Goal: Obtain resource: Obtain resource

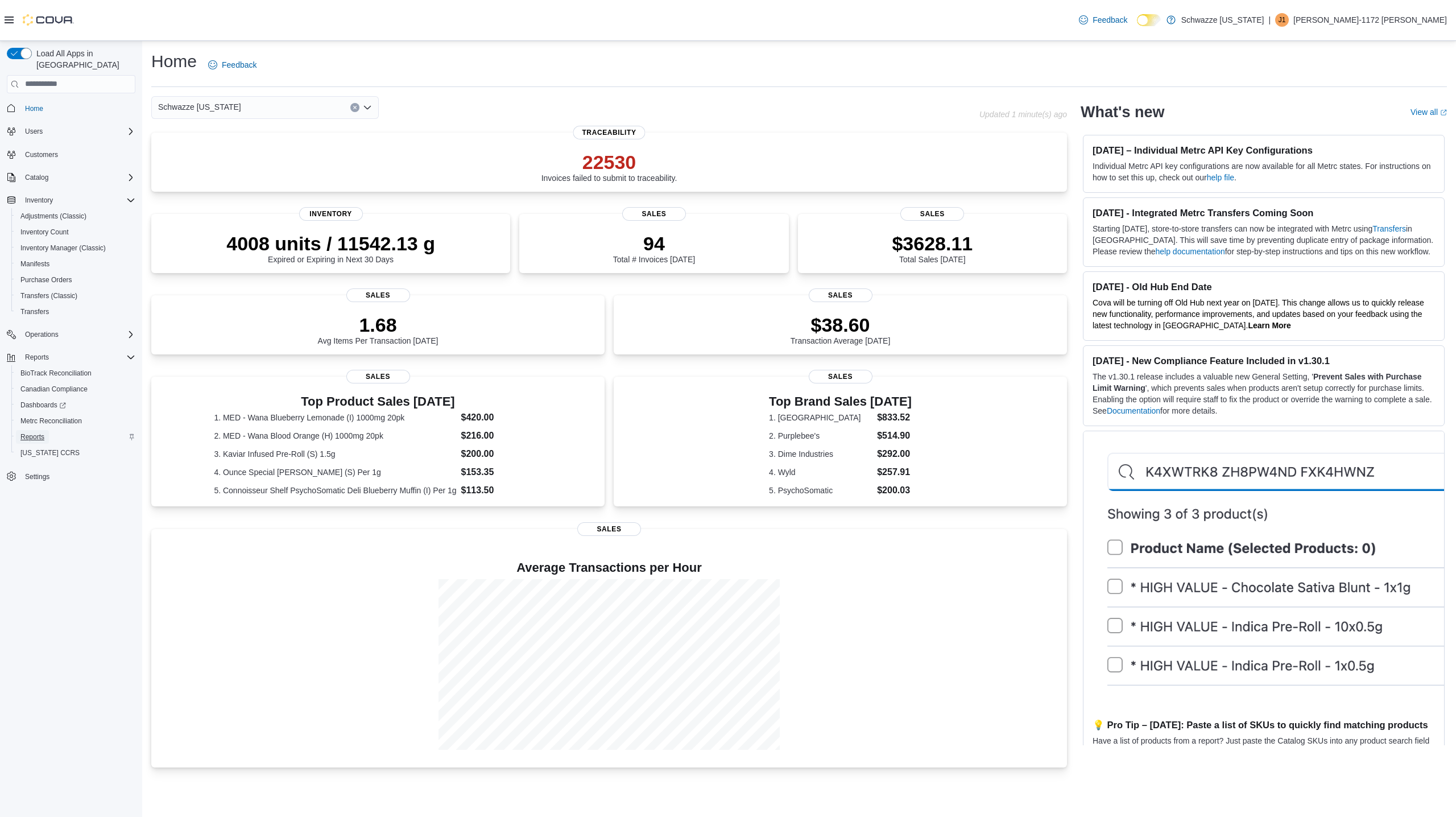
click at [47, 430] on link "Reports" at bounding box center [32, 437] width 33 height 14
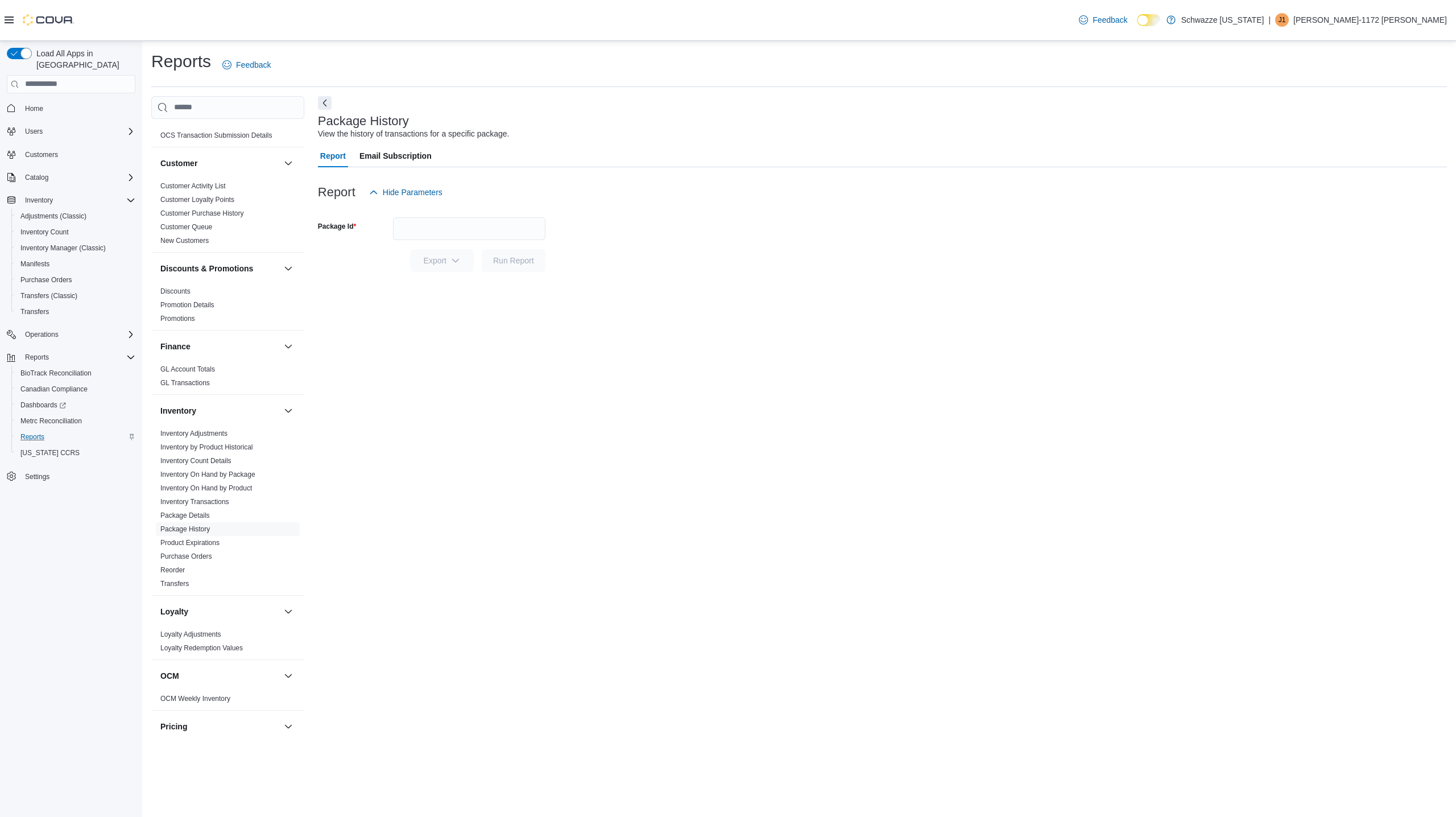
scroll to position [88, 0]
click at [212, 435] on link "Inventory Adjustments" at bounding box center [194, 432] width 67 height 8
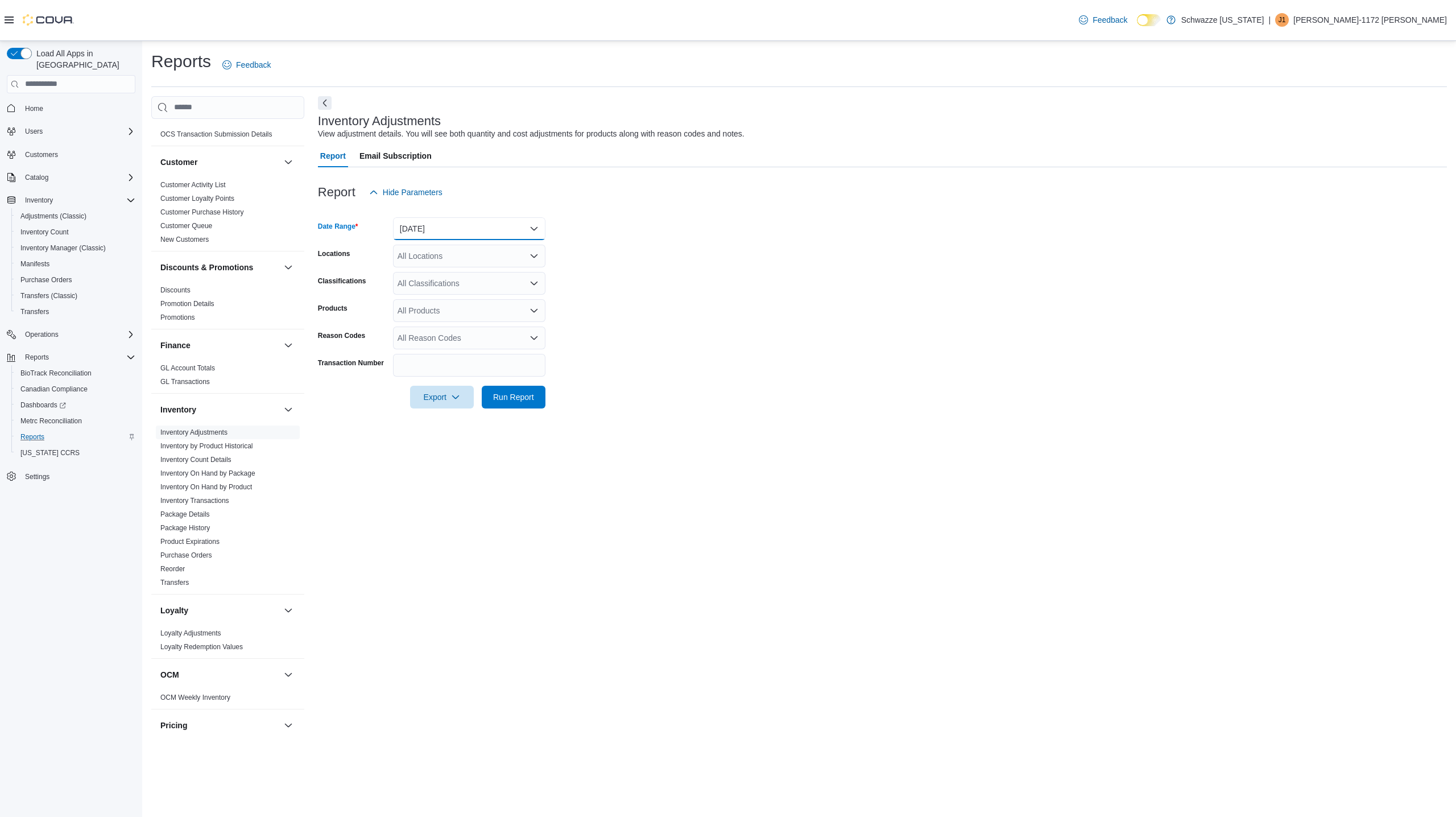
click at [440, 230] on button "[DATE]" at bounding box center [469, 229] width 153 height 22
click at [440, 245] on span "Custom Date" at bounding box center [476, 251] width 129 height 14
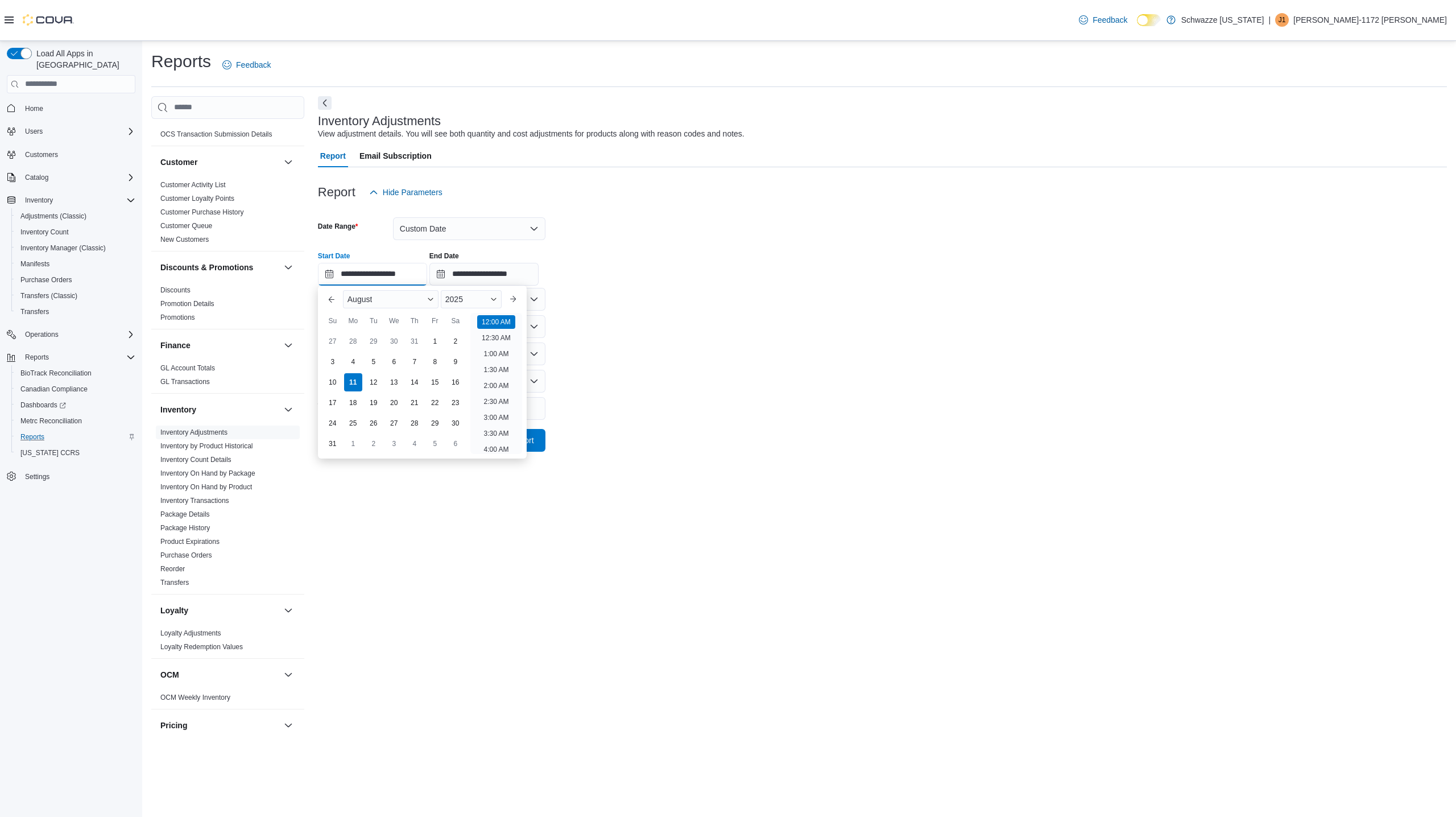
click at [331, 277] on input "**********" at bounding box center [372, 275] width 110 height 22
click at [334, 360] on div "3" at bounding box center [332, 361] width 20 height 20
type input "**********"
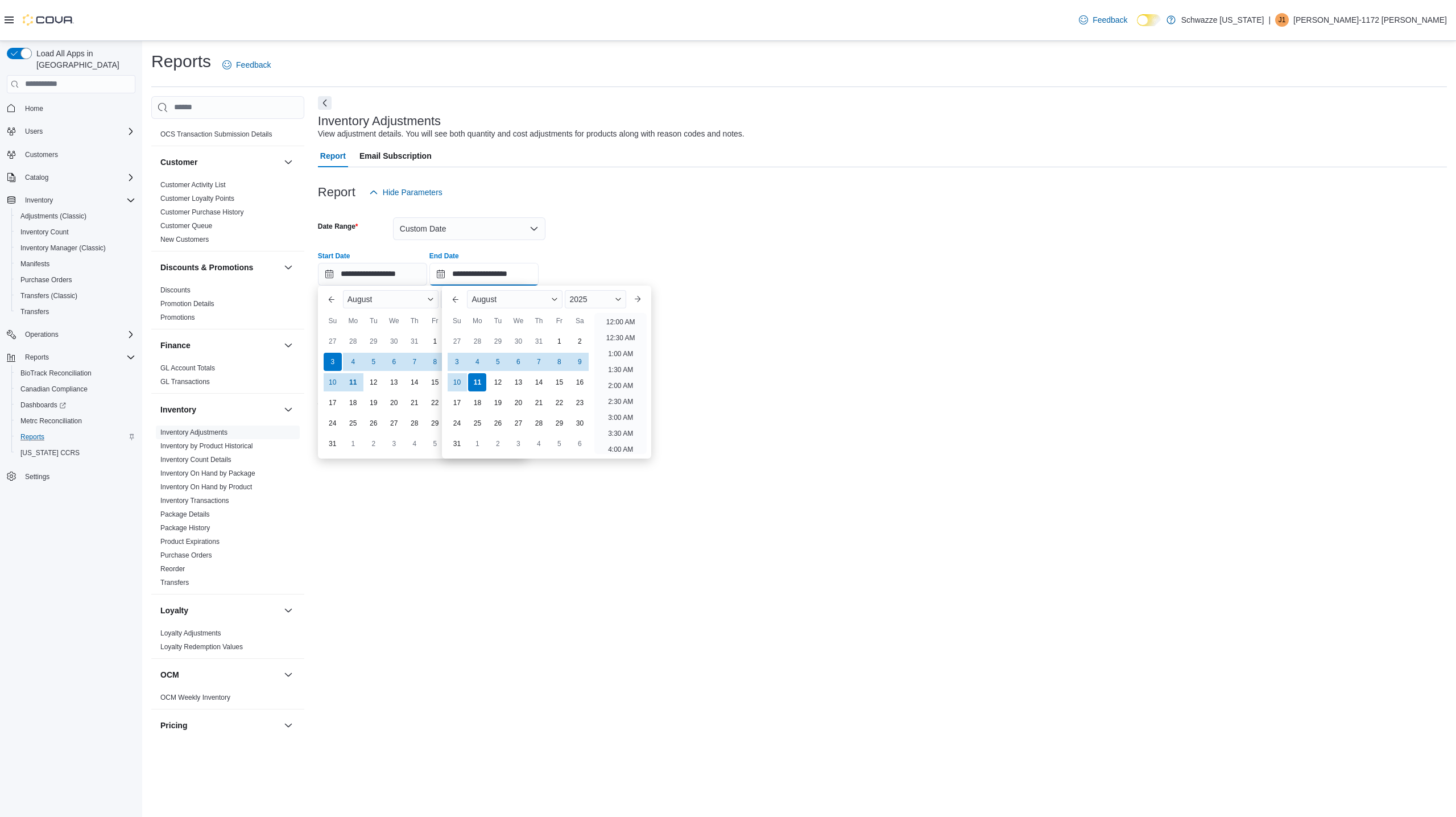
click at [456, 273] on input "**********" at bounding box center [483, 275] width 110 height 22
click at [582, 364] on div "9" at bounding box center [579, 361] width 20 height 20
type input "**********"
click at [667, 201] on div "Report Hide Parameters" at bounding box center [882, 192] width 1129 height 22
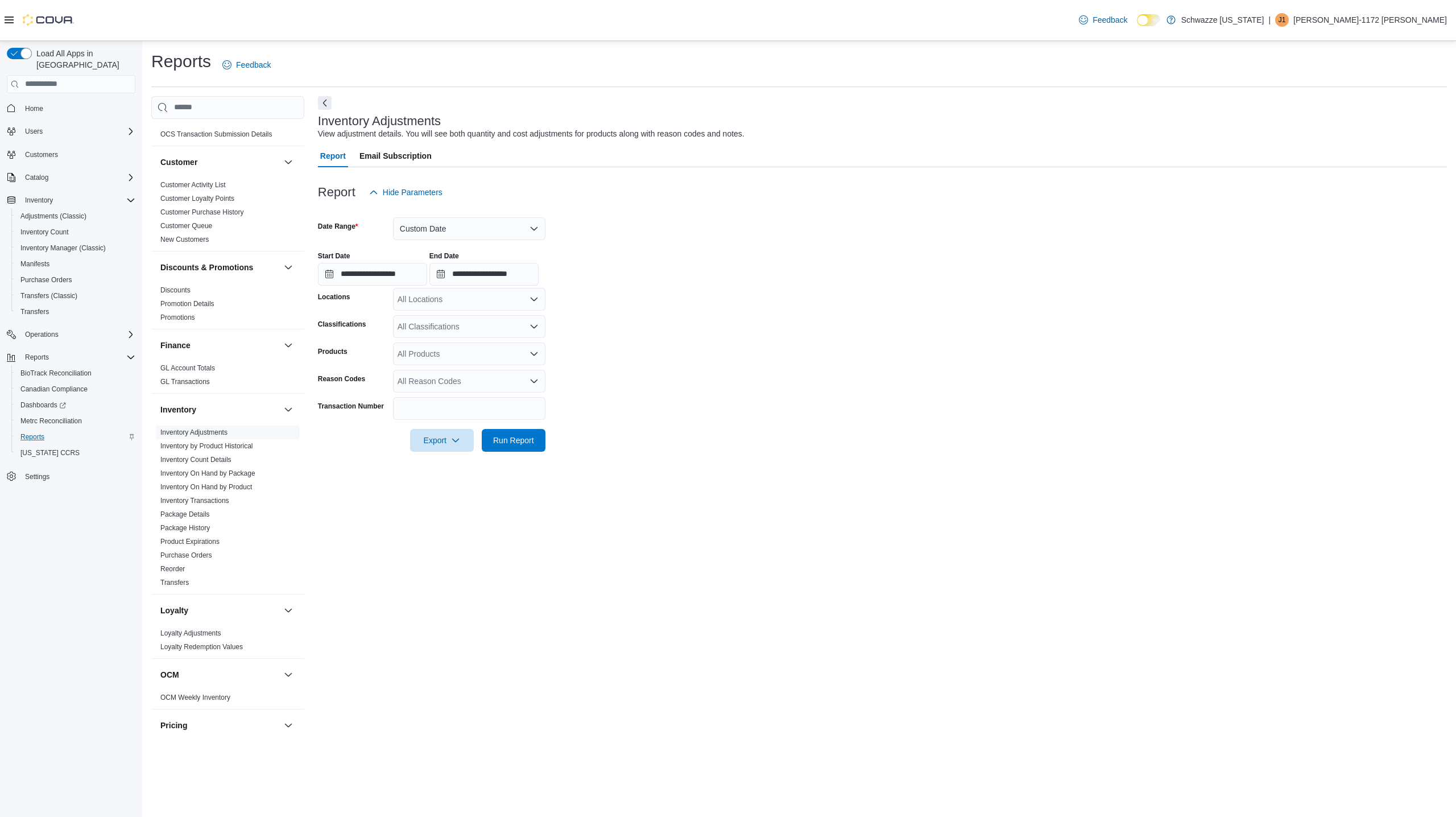
click at [450, 304] on div "All Locations" at bounding box center [469, 299] width 153 height 22
click at [486, 367] on span "EV02 [GEOGRAPHIC_DATA]" at bounding box center [476, 368] width 105 height 11
click at [468, 396] on span "EV05 [GEOGRAPHIC_DATA]" at bounding box center [476, 401] width 105 height 11
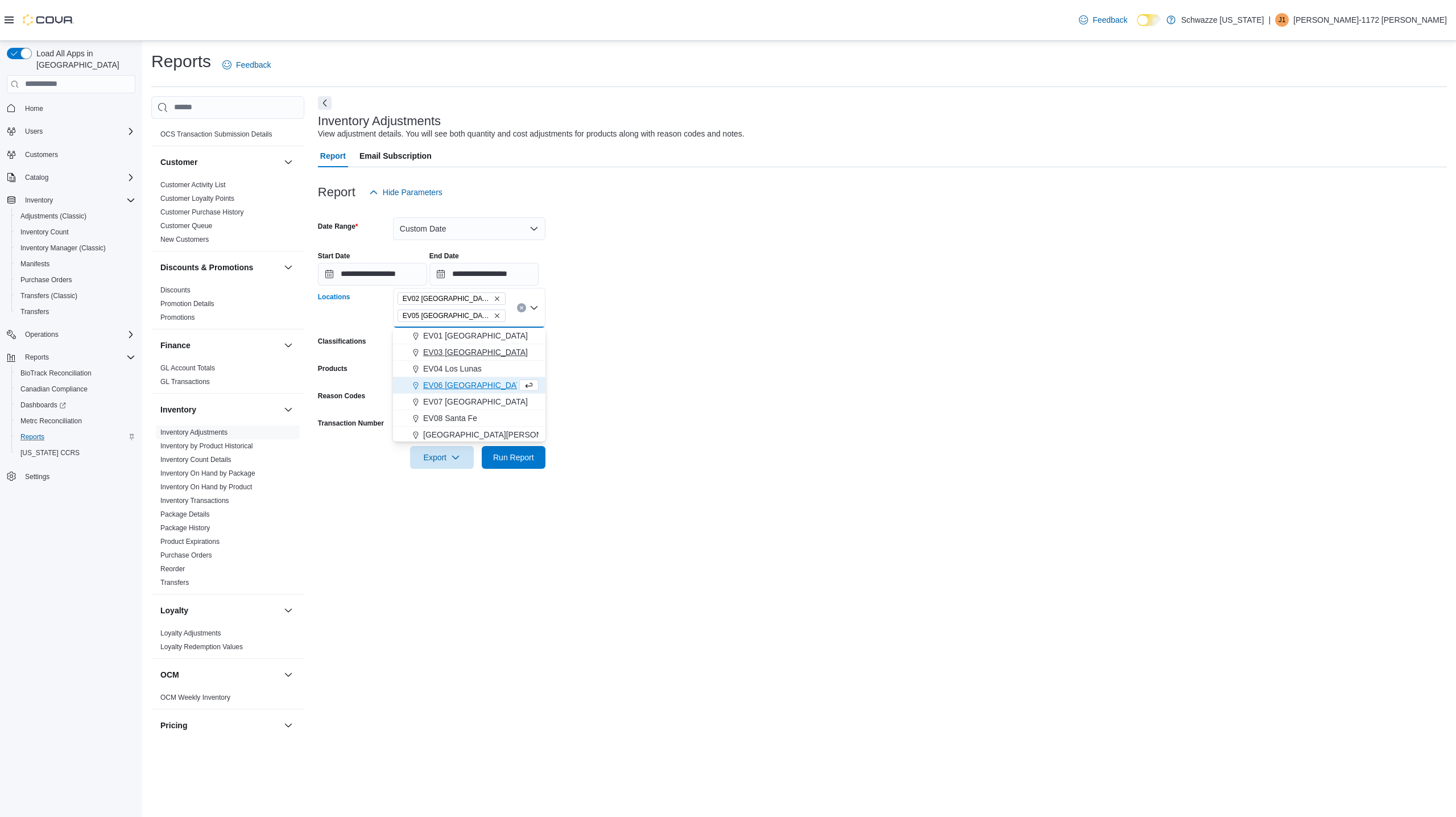
scroll to position [36, 0]
click at [460, 394] on span "EV07 [GEOGRAPHIC_DATA]" at bounding box center [476, 399] width 105 height 11
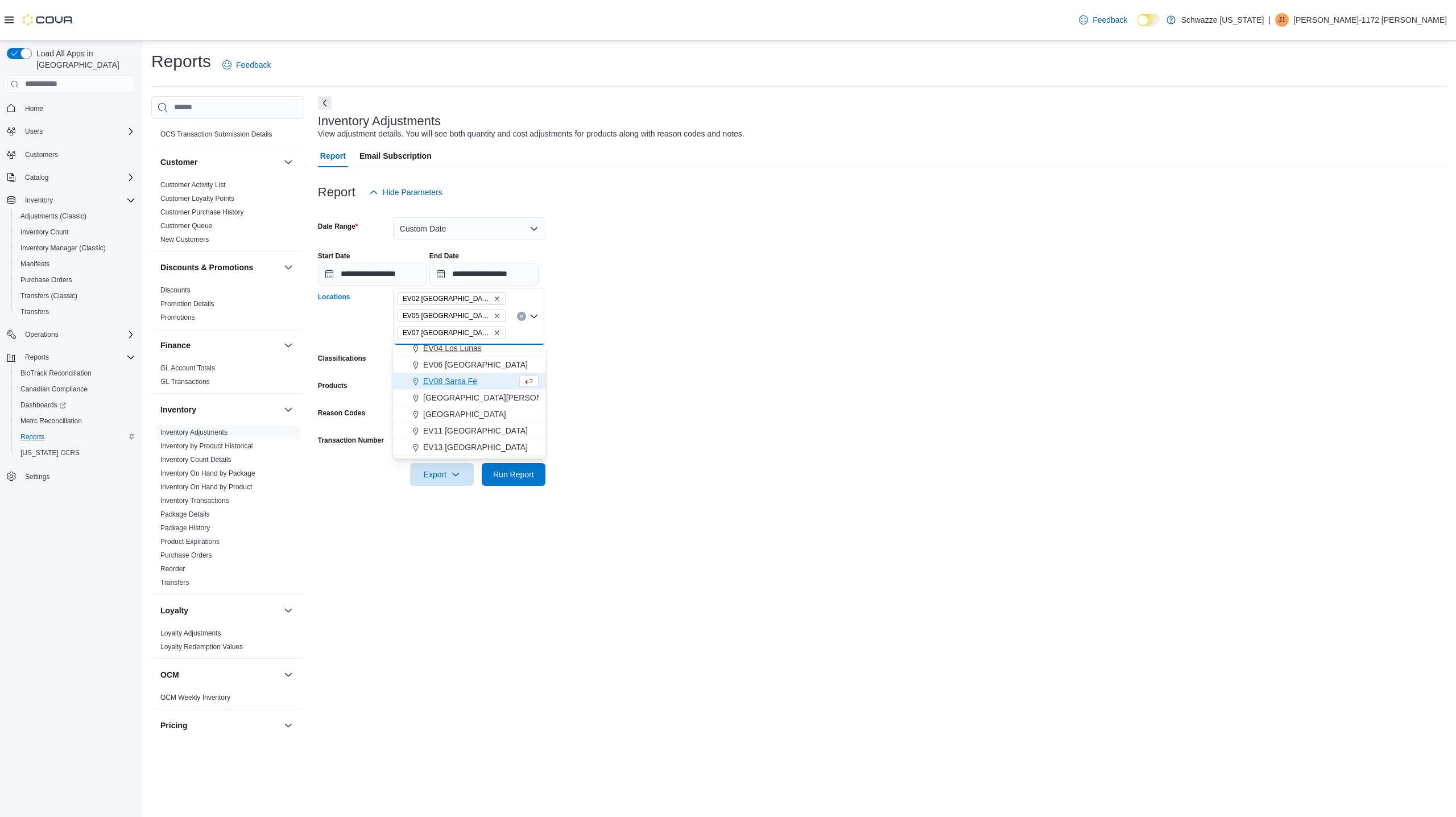
scroll to position [72, 0]
click at [467, 391] on span "[GEOGRAPHIC_DATA][PERSON_NAME]" at bounding box center [498, 396] width 148 height 11
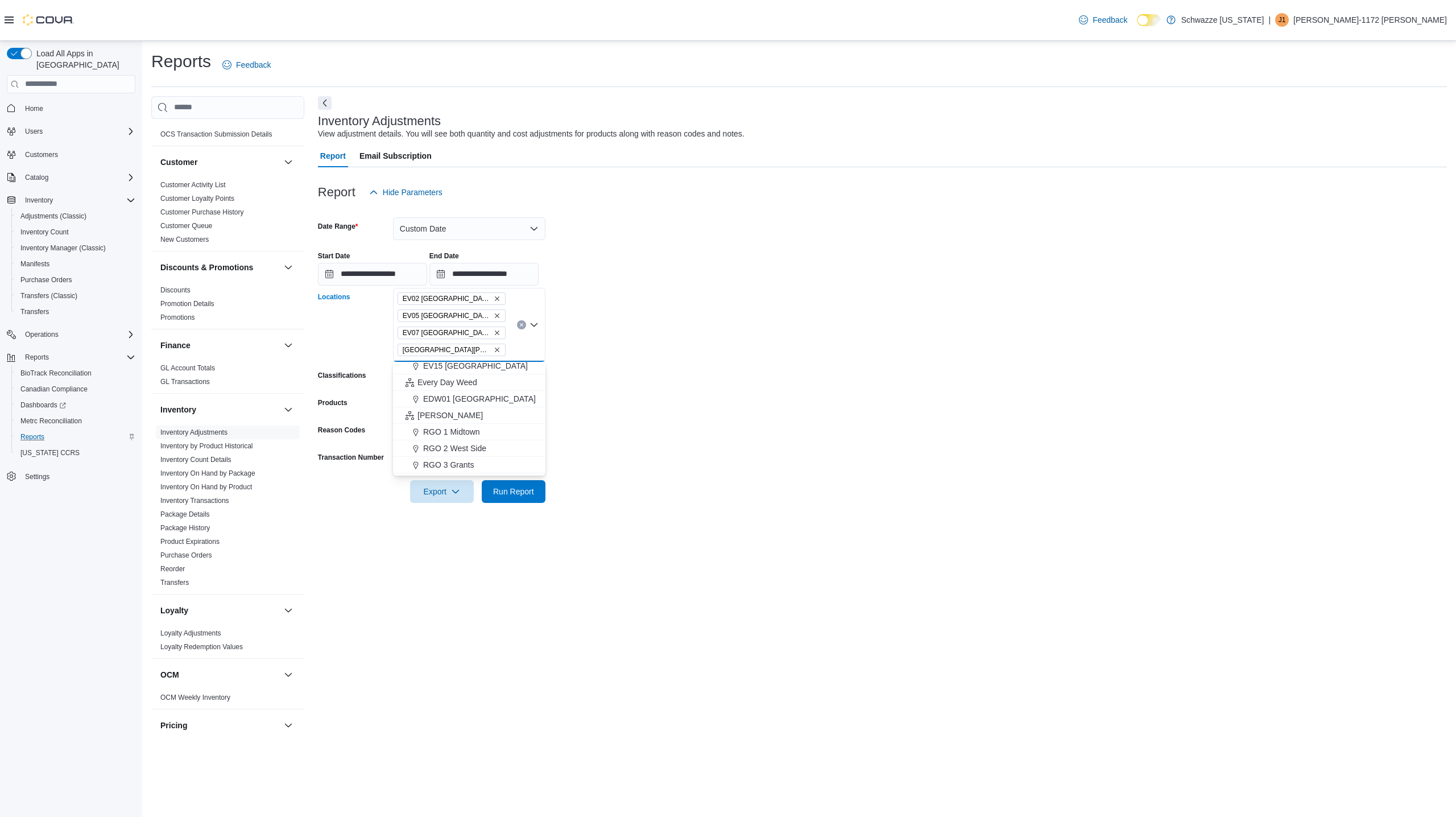
scroll to position [193, 0]
click at [467, 424] on span "RGO 1 Midtown" at bounding box center [452, 423] width 57 height 11
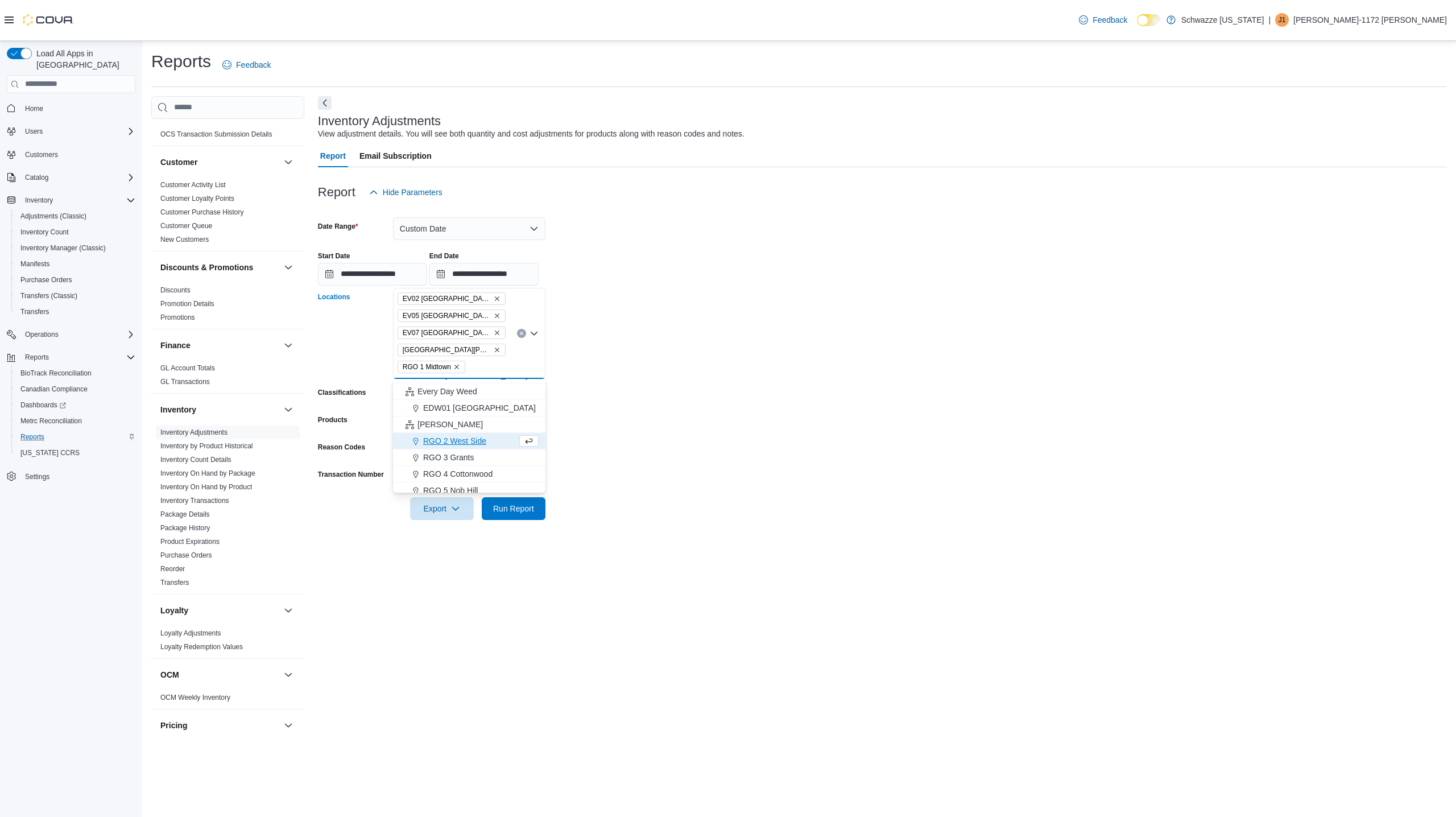
click at [467, 433] on button "RGO 2 West Side" at bounding box center [469, 441] width 153 height 17
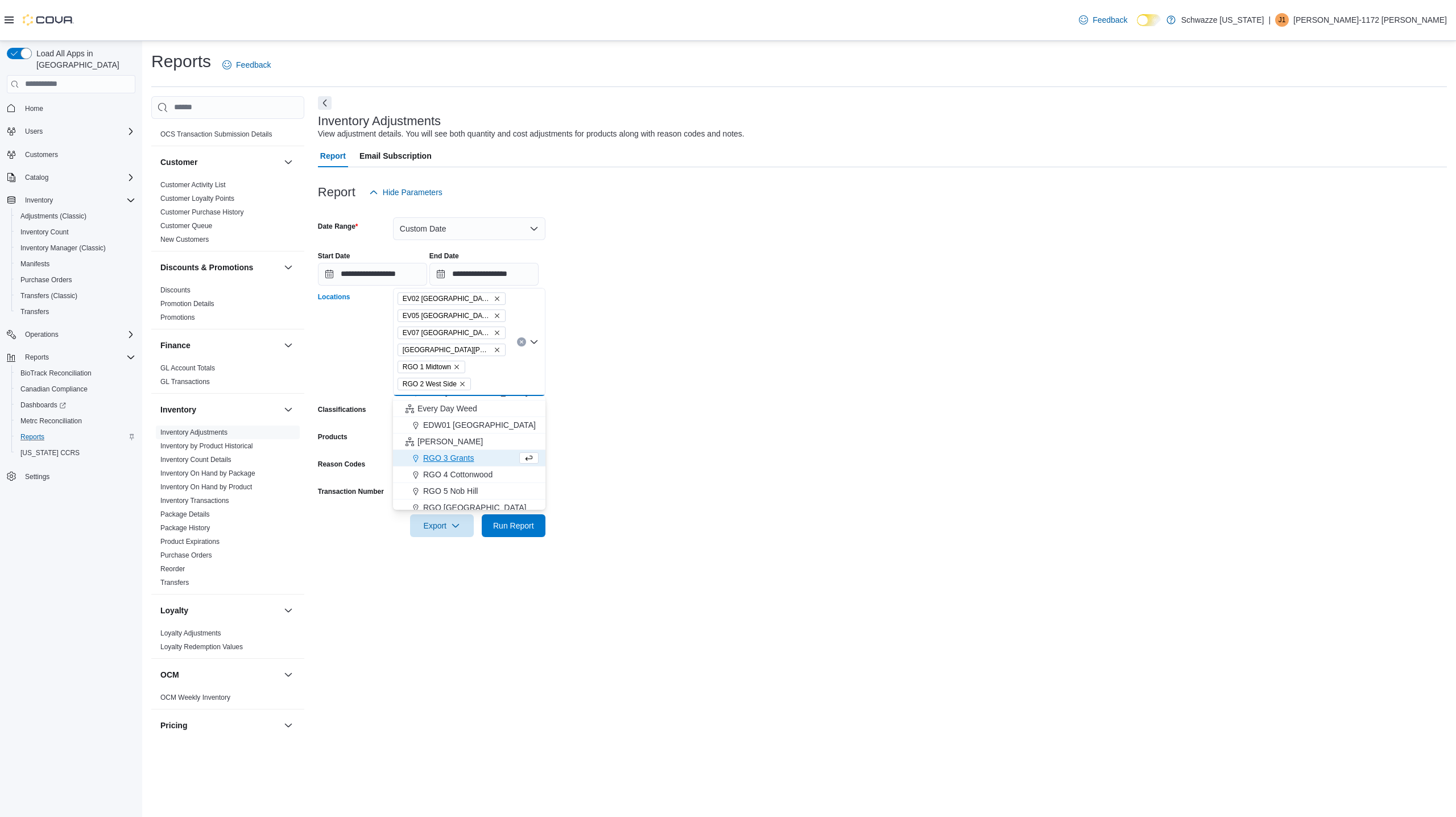
click at [463, 454] on span "RGO 3 Grants" at bounding box center [449, 458] width 51 height 11
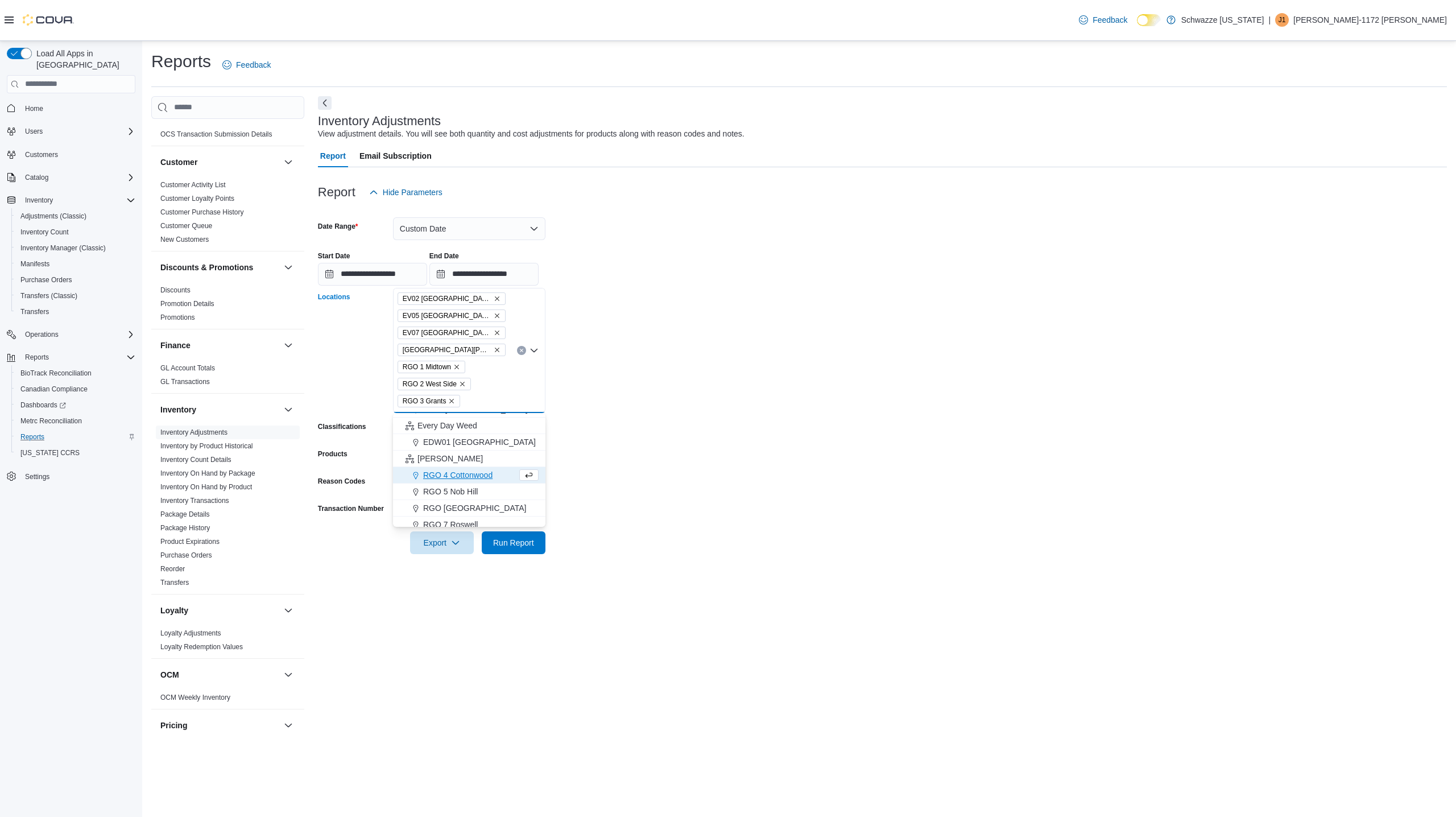
click at [462, 472] on span "RGO 4 Cottonwood" at bounding box center [458, 475] width 69 height 11
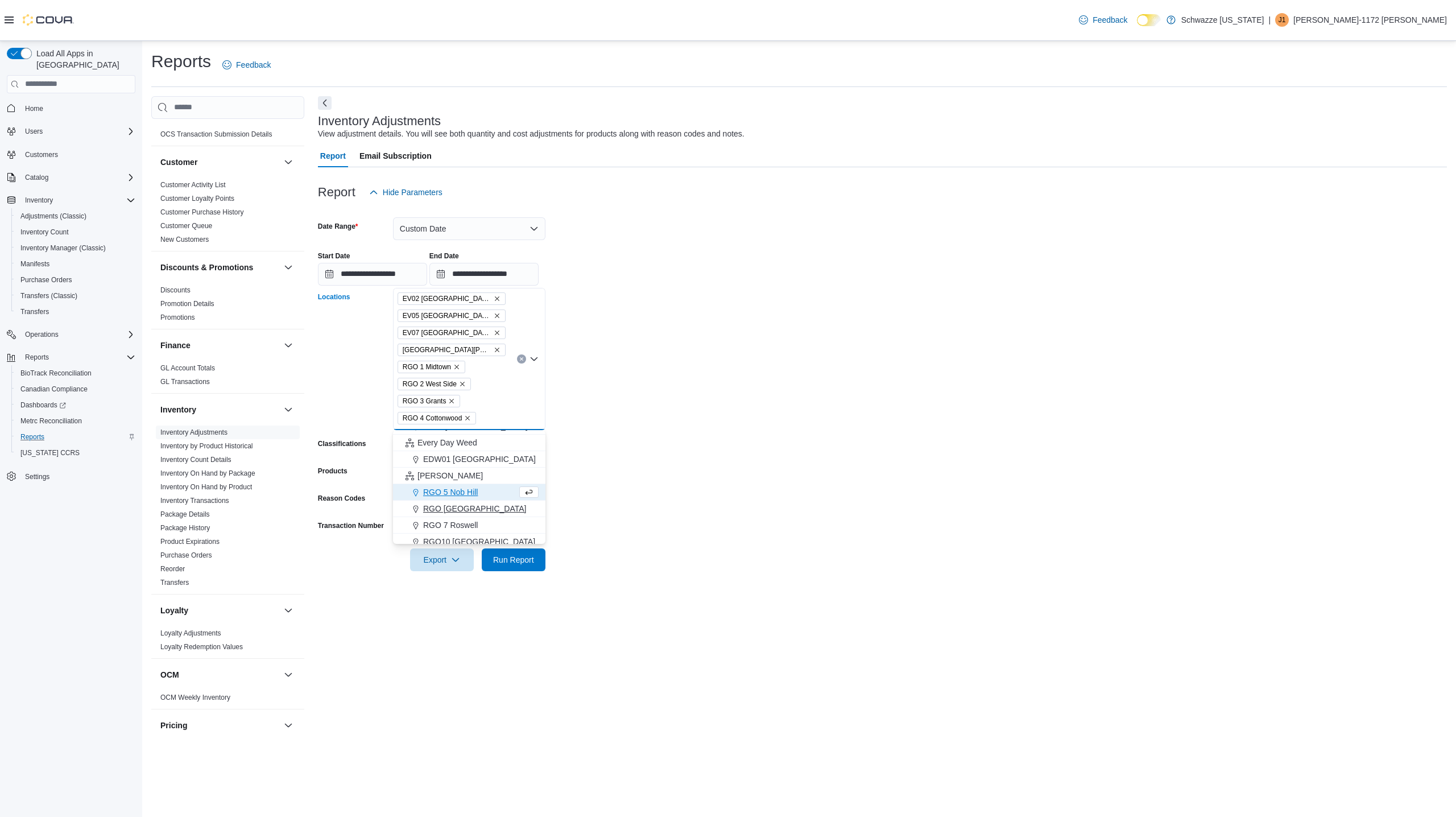
click at [479, 506] on span "RGO [GEOGRAPHIC_DATA]" at bounding box center [475, 509] width 104 height 11
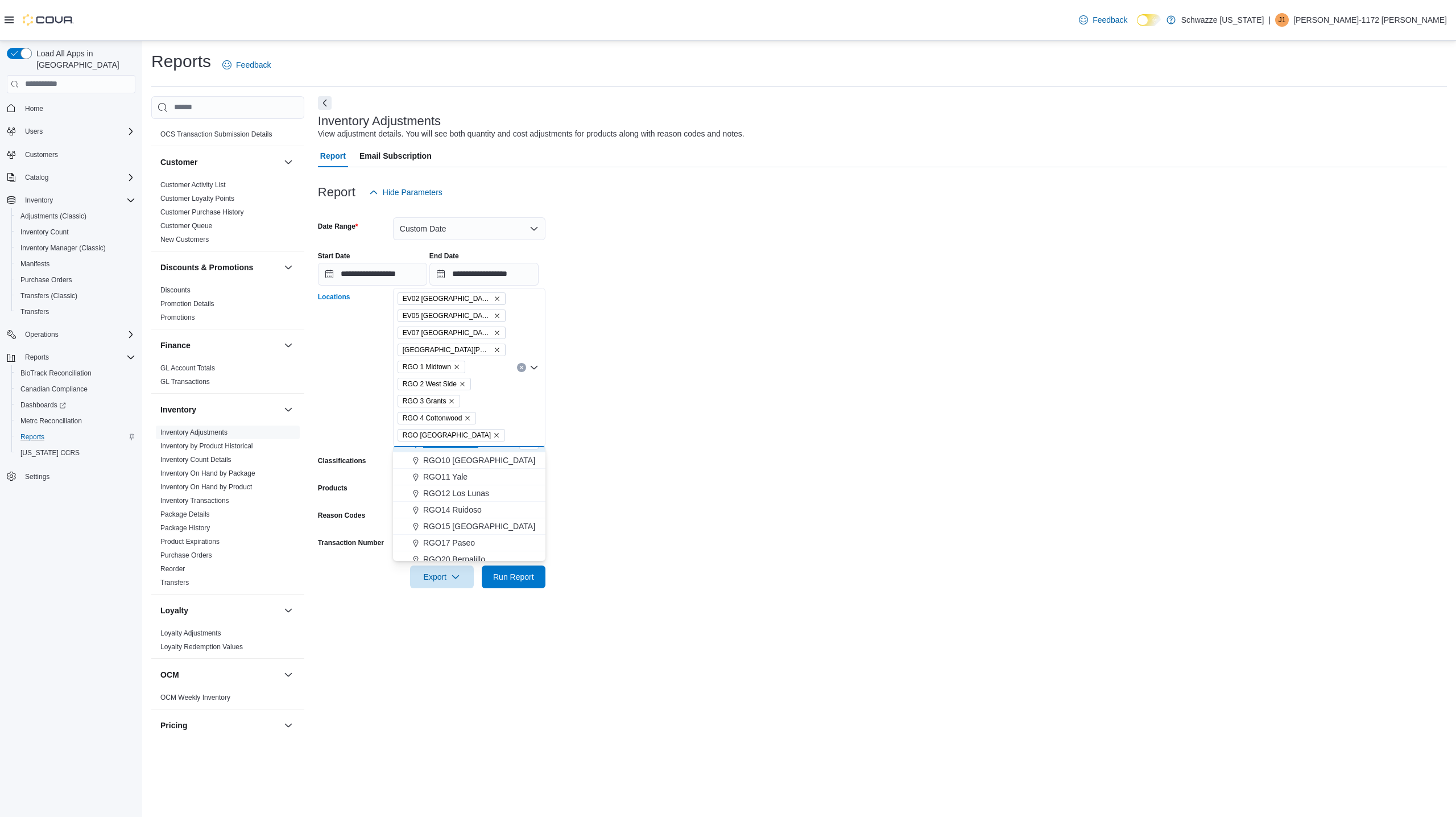
scroll to position [279, 0]
click at [468, 536] on span "RGO17 Paseo" at bounding box center [449, 540] width 52 height 11
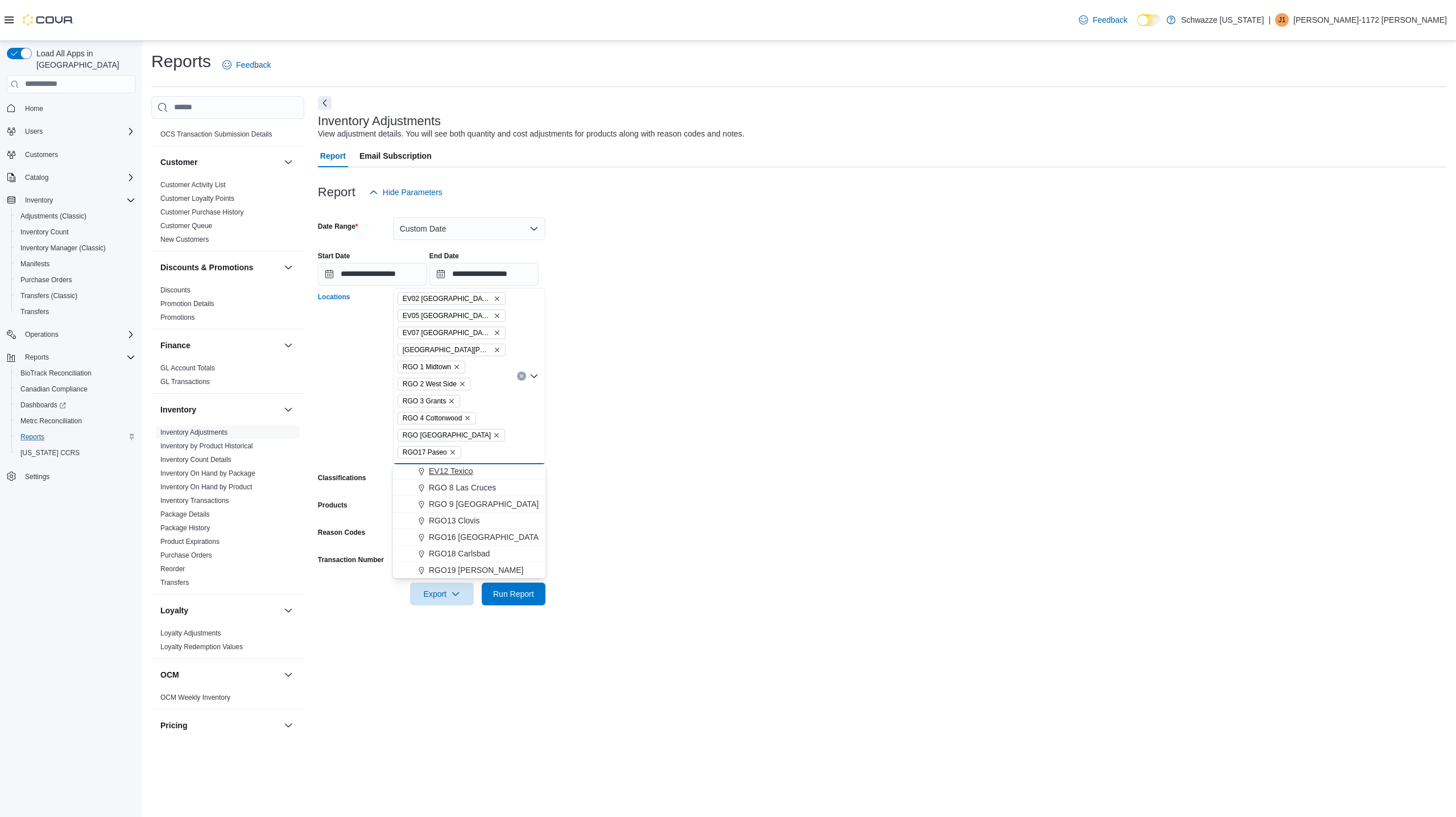
click at [461, 470] on span "EV12 Texico" at bounding box center [451, 471] width 44 height 11
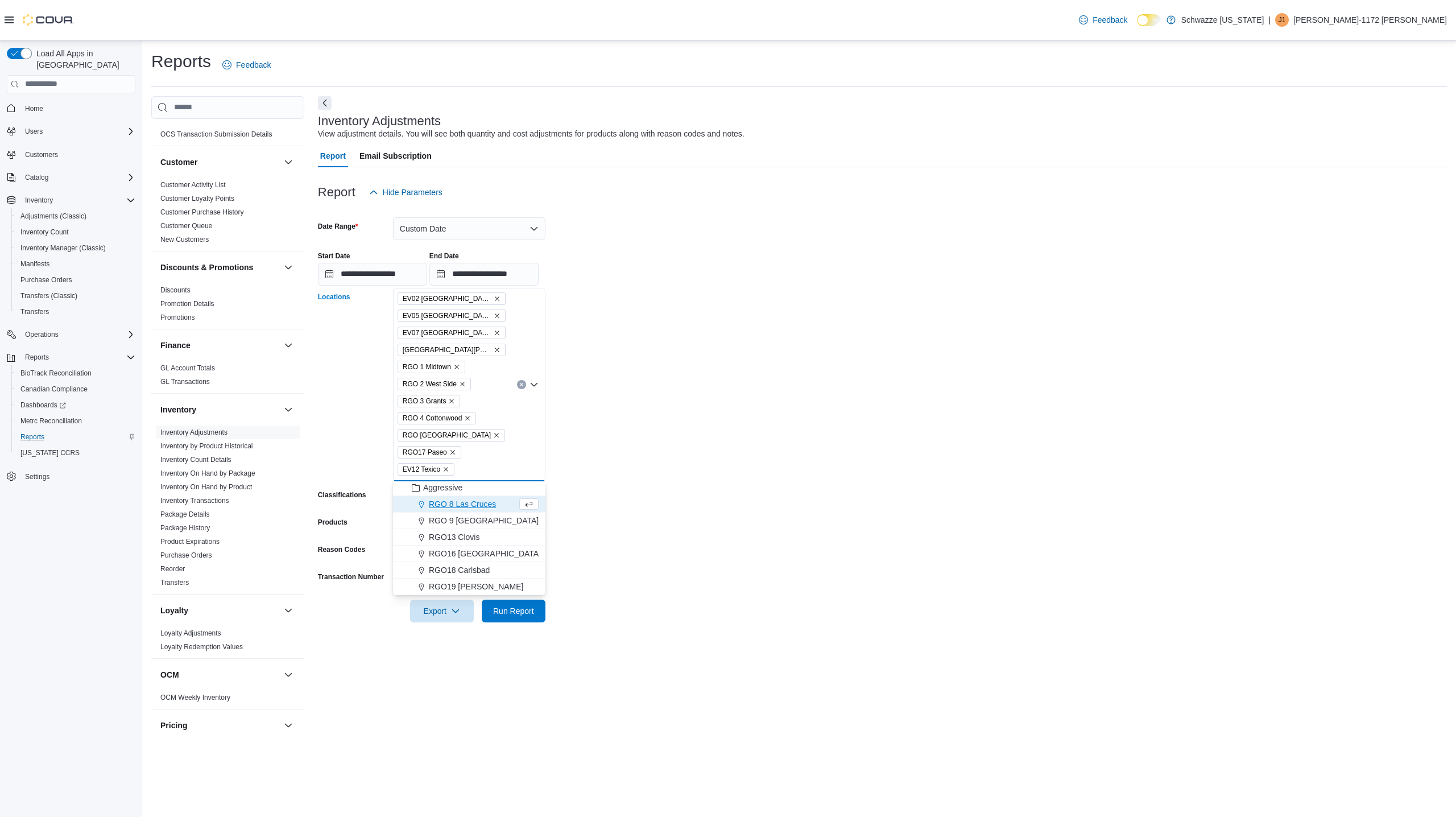
scroll to position [381, 0]
click at [476, 537] on span "RGO13 Clovis" at bounding box center [454, 537] width 51 height 11
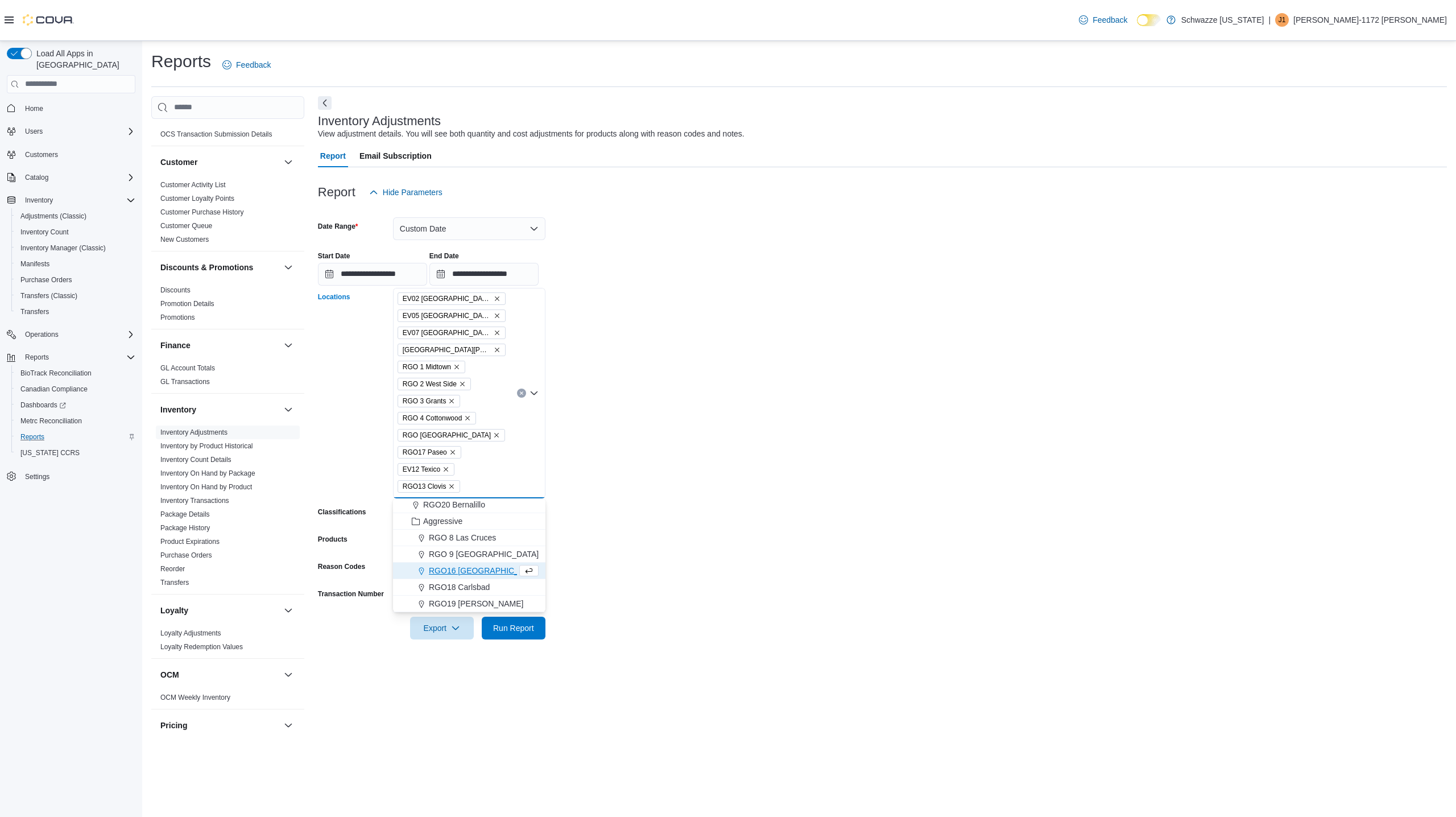
scroll to position [364, 0]
click at [591, 631] on form "**********" at bounding box center [882, 421] width 1129 height 436
click at [449, 635] on span "Export" at bounding box center [441, 628] width 50 height 22
click at [432, 657] on button "Export to Excel" at bounding box center [441, 650] width 65 height 22
click at [68, 228] on span "Inventory Count" at bounding box center [45, 232] width 49 height 9
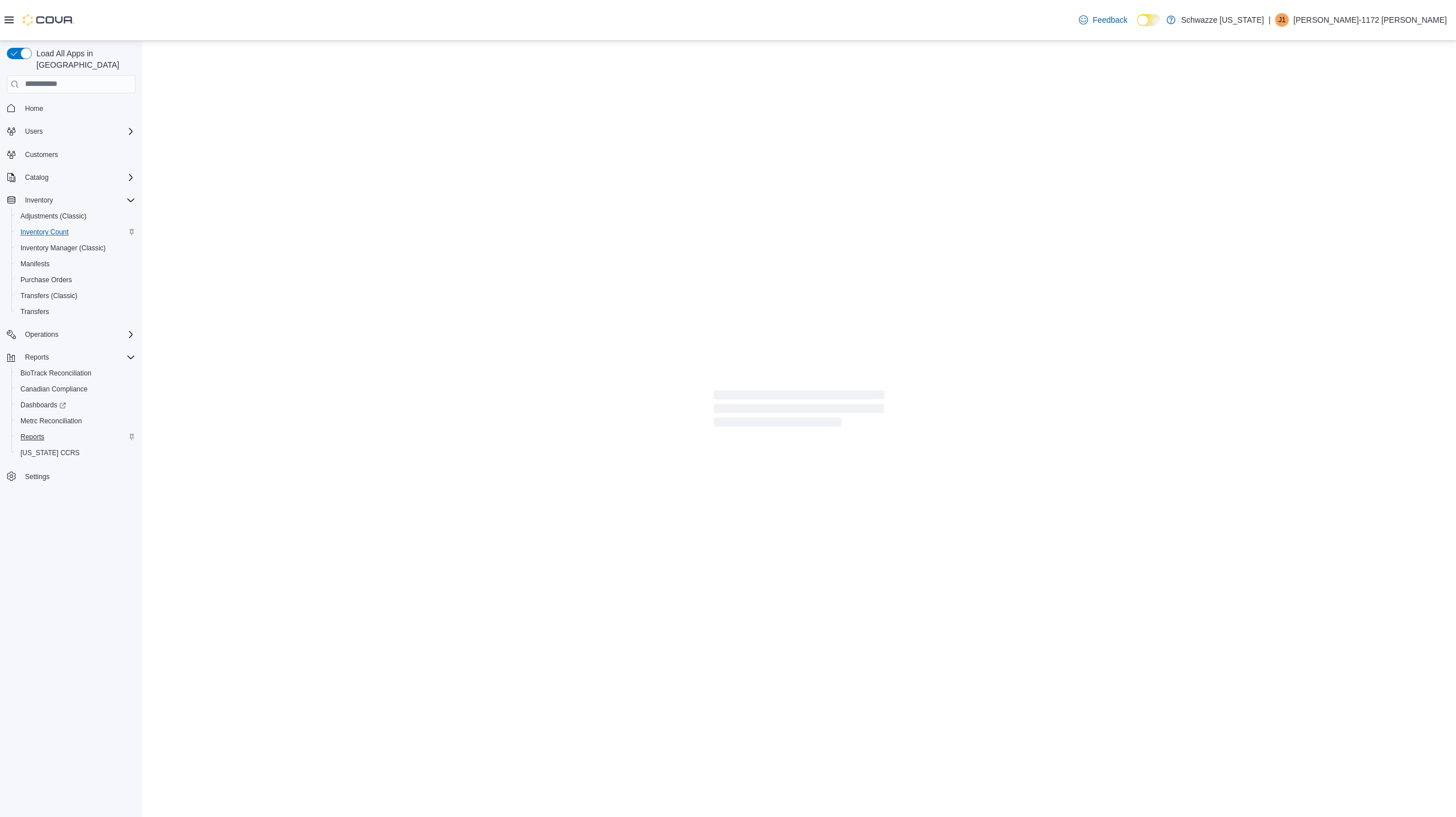
click at [33, 432] on span "Reports" at bounding box center [33, 437] width 24 height 9
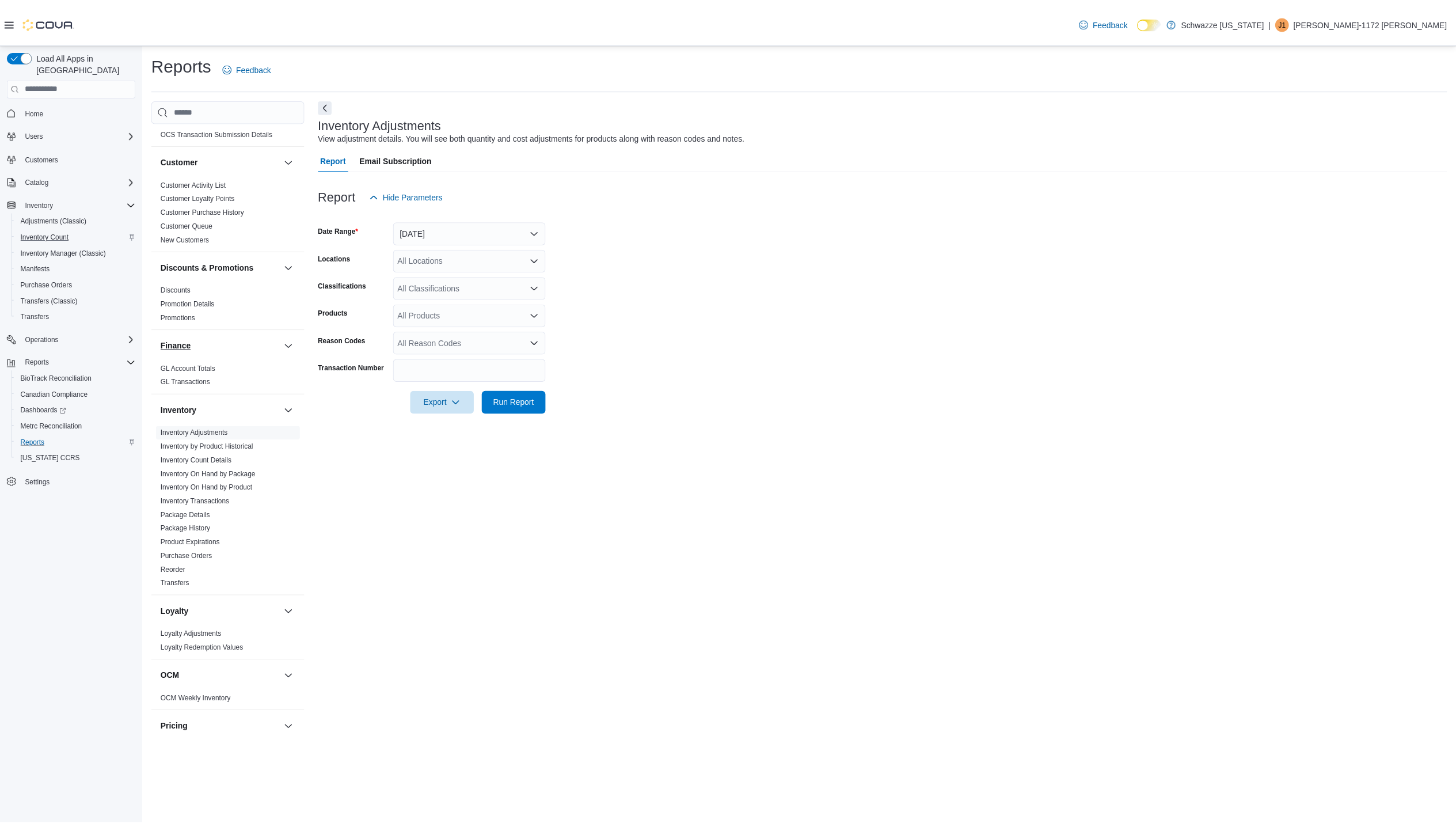
scroll to position [101, 0]
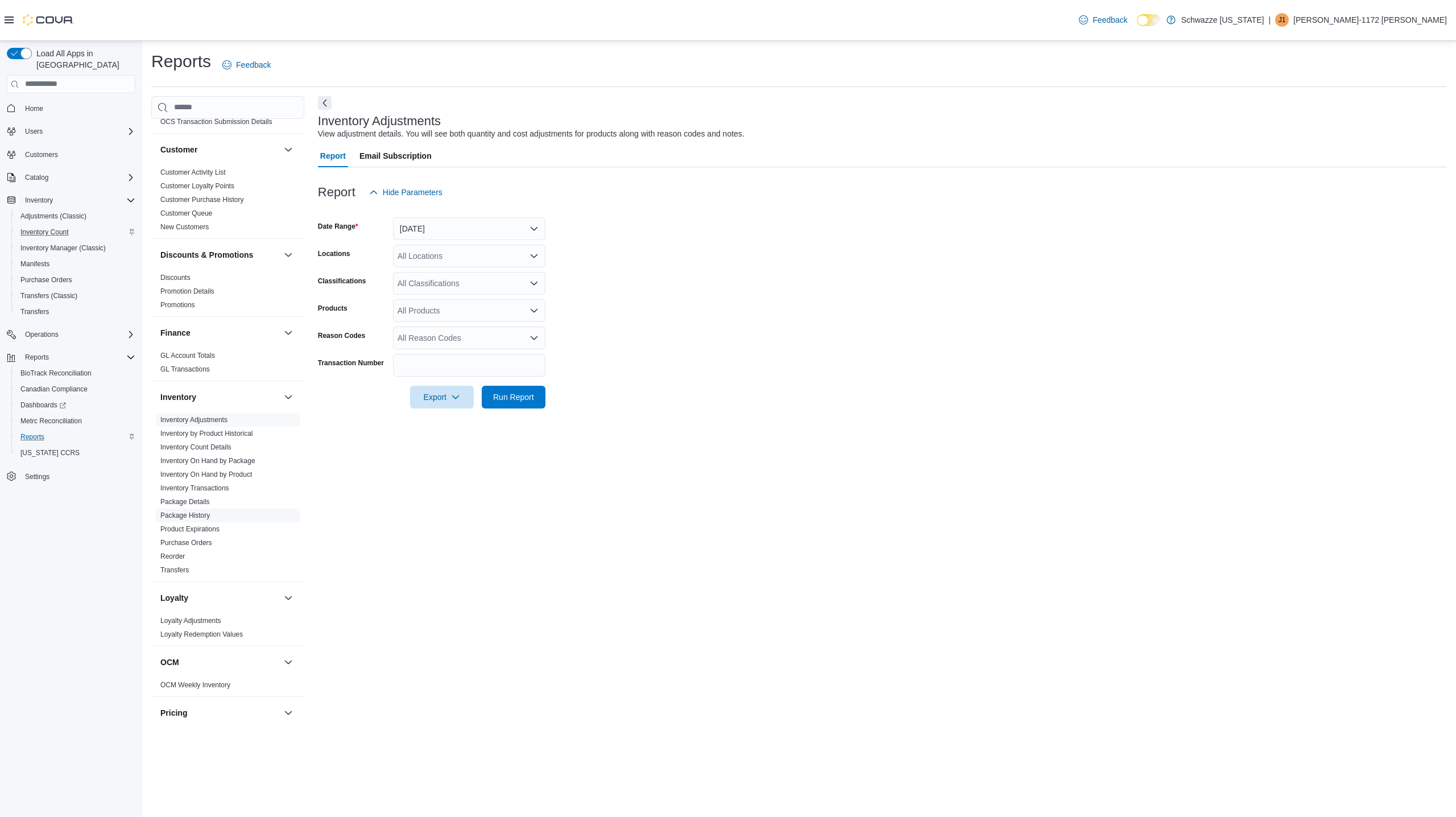
click at [187, 515] on link "Package History" at bounding box center [185, 515] width 50 height 8
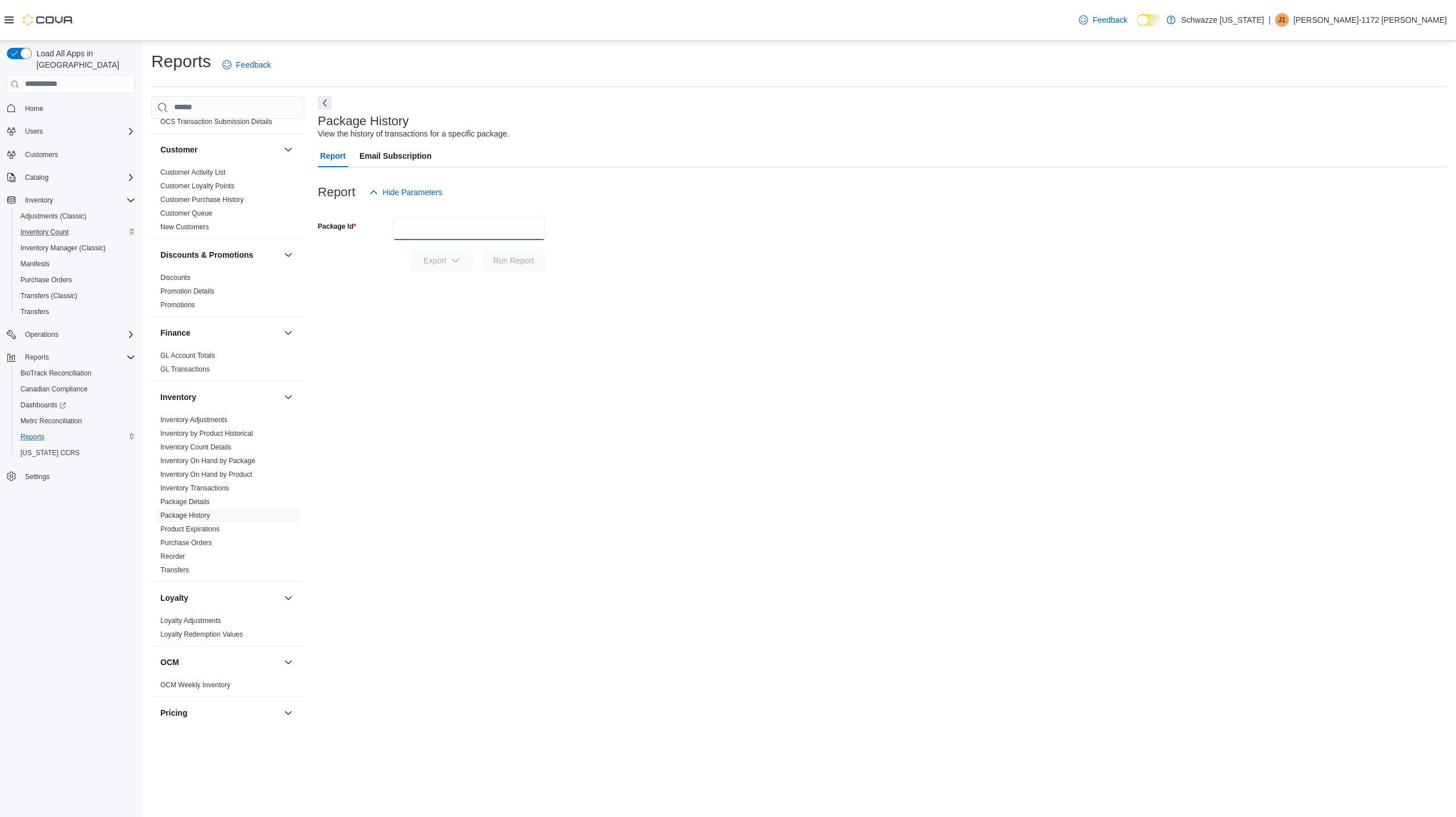
click at [439, 229] on input "Package Id" at bounding box center [469, 229] width 153 height 22
paste input "**********"
type input "**********"
click at [500, 265] on span "Run Report" at bounding box center [513, 260] width 41 height 11
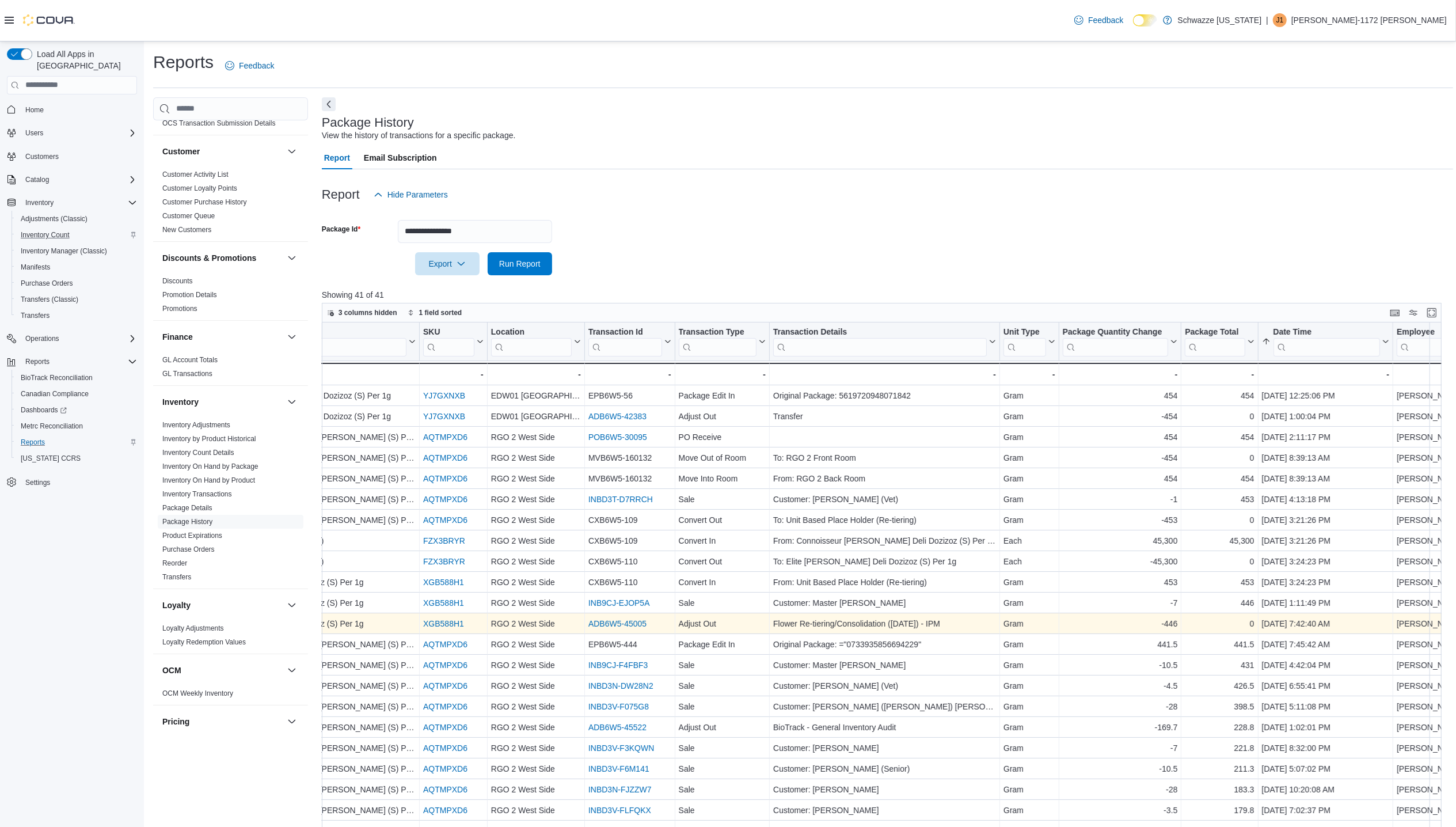
scroll to position [0, 152]
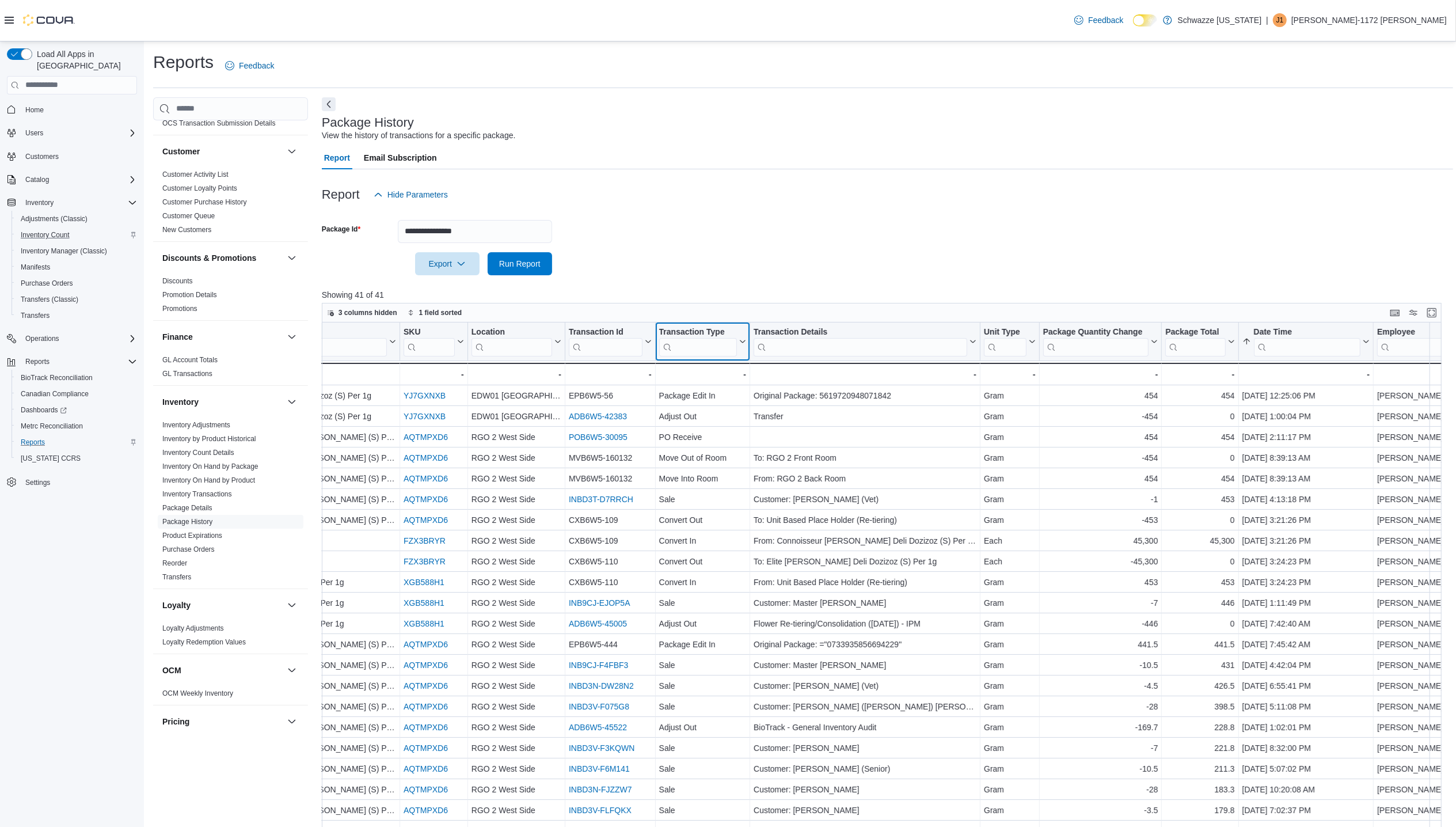
click at [742, 343] on icon at bounding box center [741, 340] width 9 height 7
click at [718, 392] on button "Sort A-Z" at bounding box center [701, 386] width 64 height 14
